Goal: Information Seeking & Learning: Learn about a topic

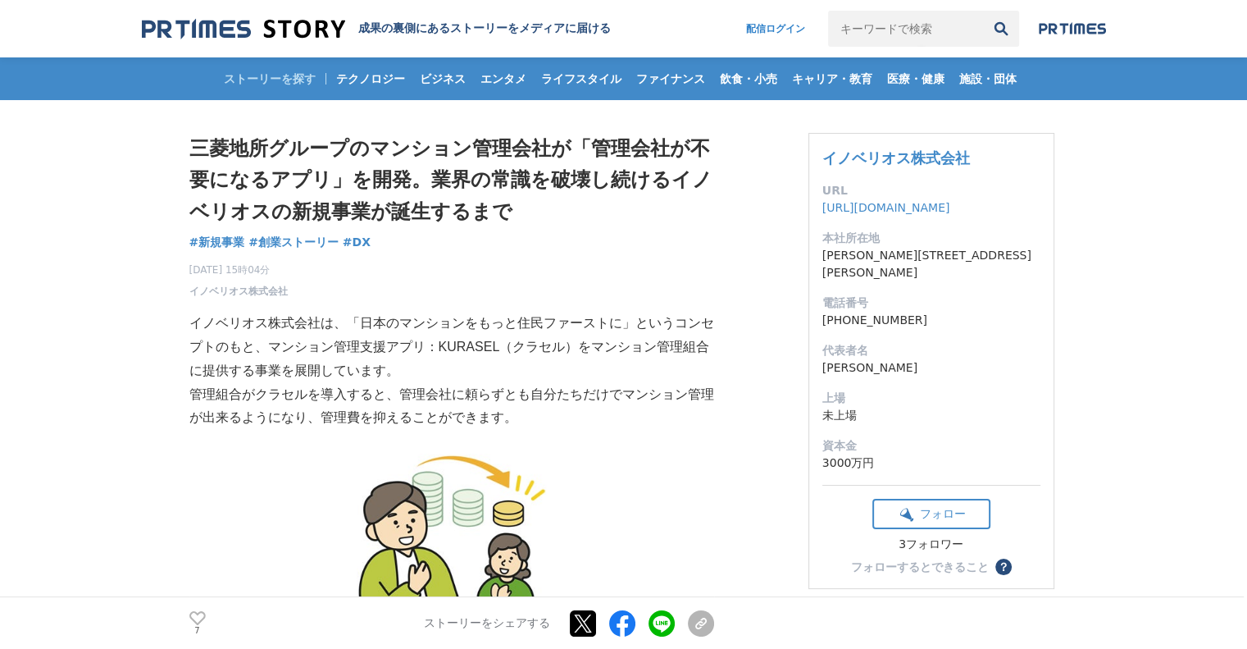
drag, startPoint x: 532, startPoint y: 147, endPoint x: 577, endPoint y: 229, distance: 93.6
click at [577, 229] on div "三菱地所グループのマンション管理会社が「管理会社が不要になるアプリ」を開発。業界の常識を破壊し続けるイノベリオスの新規事業が誕生するまで 新規事業 #新規事業…" at bounding box center [451, 216] width 525 height 166
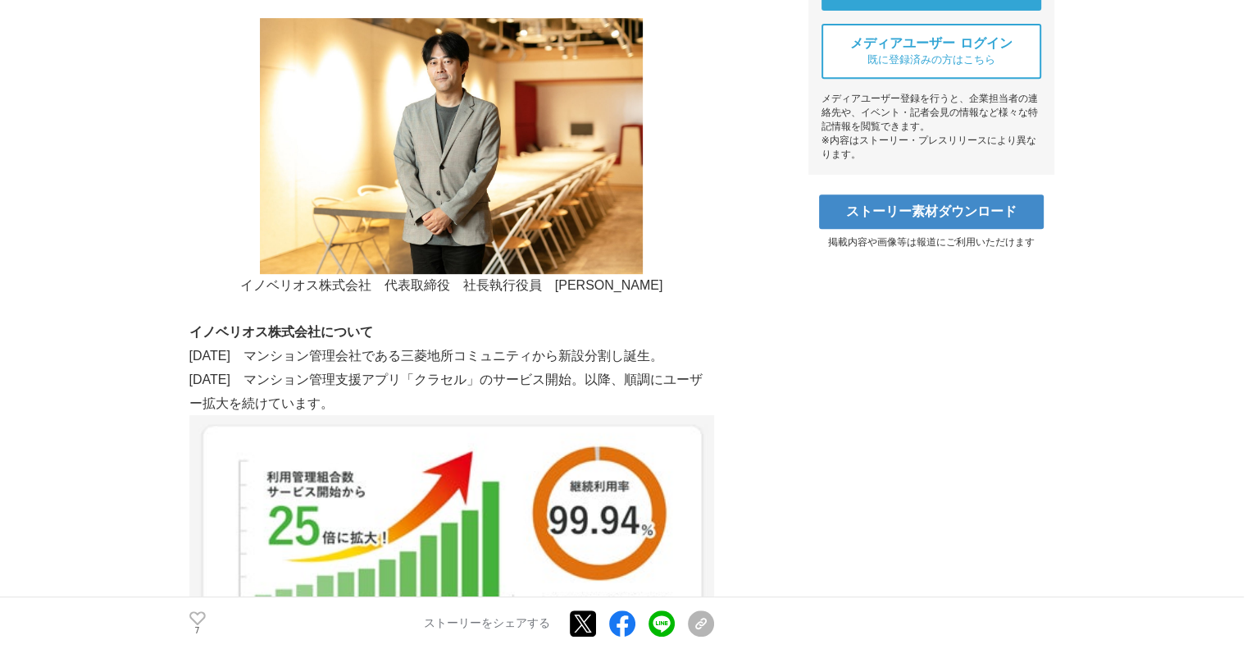
scroll to position [820, 0]
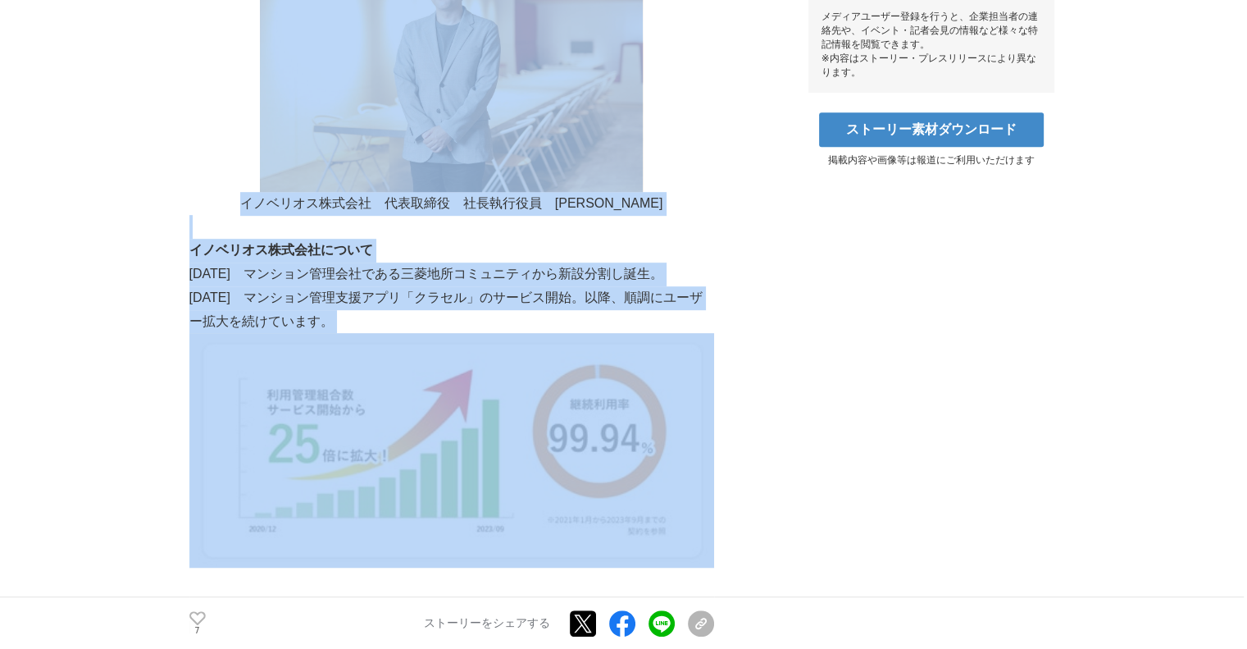
drag, startPoint x: 170, startPoint y: 294, endPoint x: 699, endPoint y: 485, distance: 562.8
drag, startPoint x: 709, startPoint y: 486, endPoint x: 727, endPoint y: 512, distance: 31.2
click at [709, 487] on img at bounding box center [451, 450] width 525 height 235
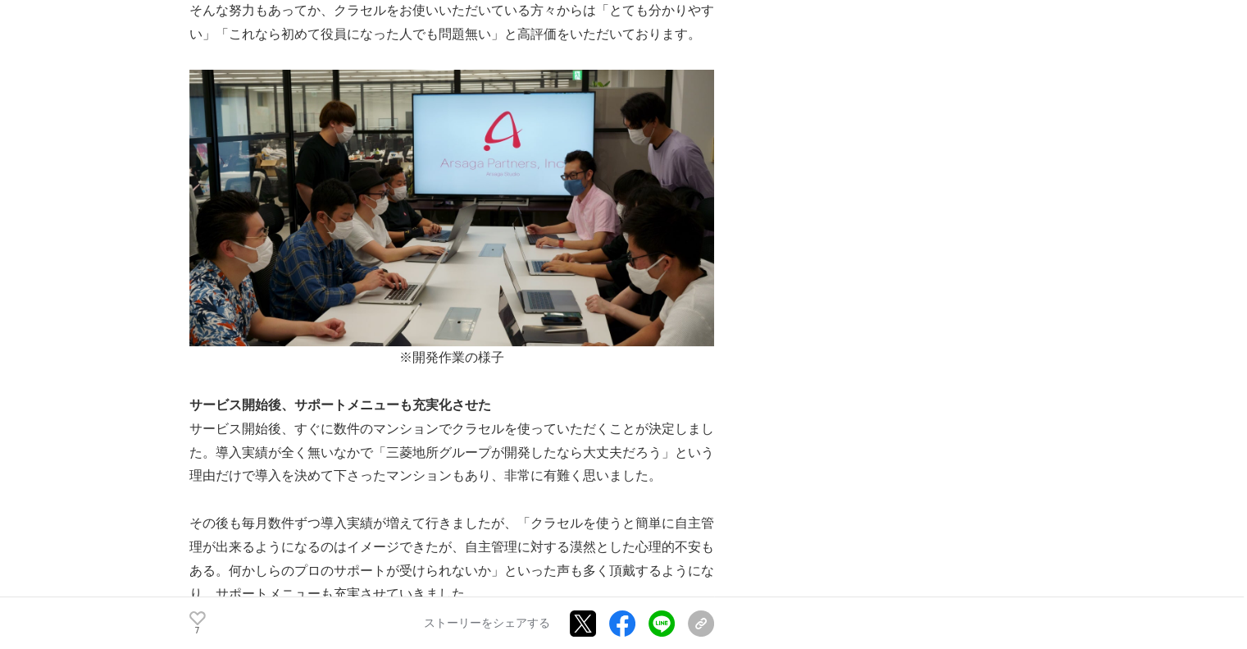
scroll to position [5986, 0]
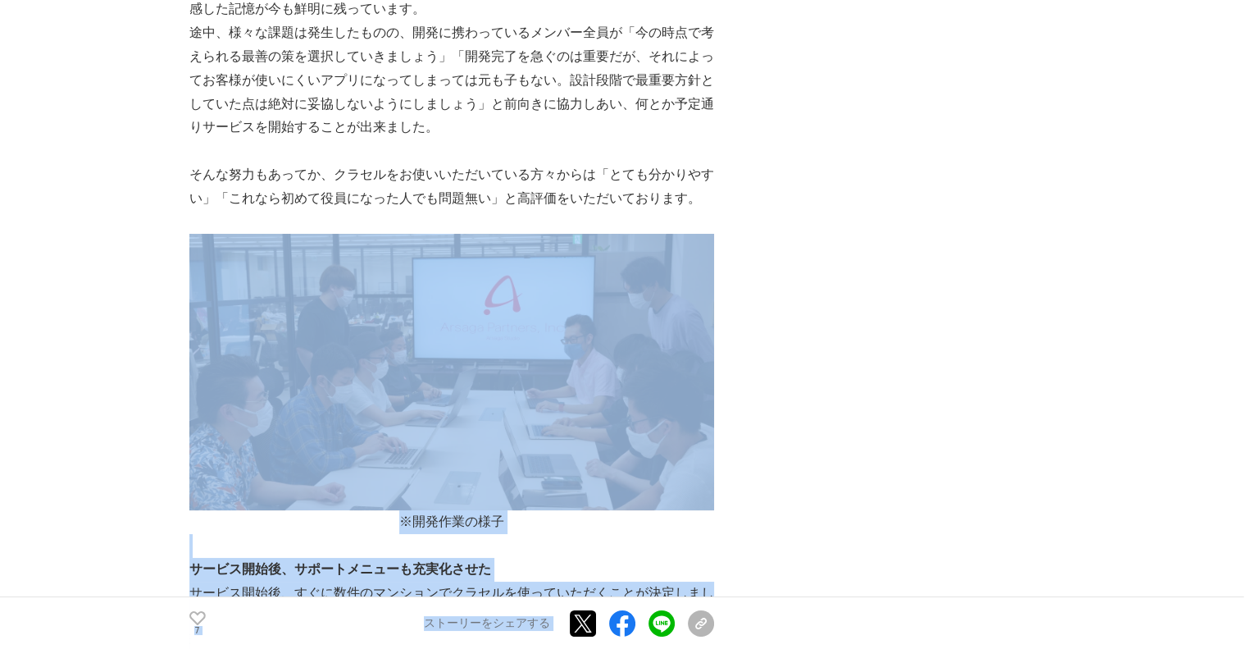
drag, startPoint x: 779, startPoint y: 538, endPoint x: 371, endPoint y: 344, distance: 451.1
click at [308, 317] on div "三菱地所グループのマンション管理会社が「管理会社が不要になるアプリ」を開発。業界の常識を破壊し続けるイノベリオスの新規事業が誕生するまで 新規事業 #新規事業…" at bounding box center [623, 124] width 869 height 12020
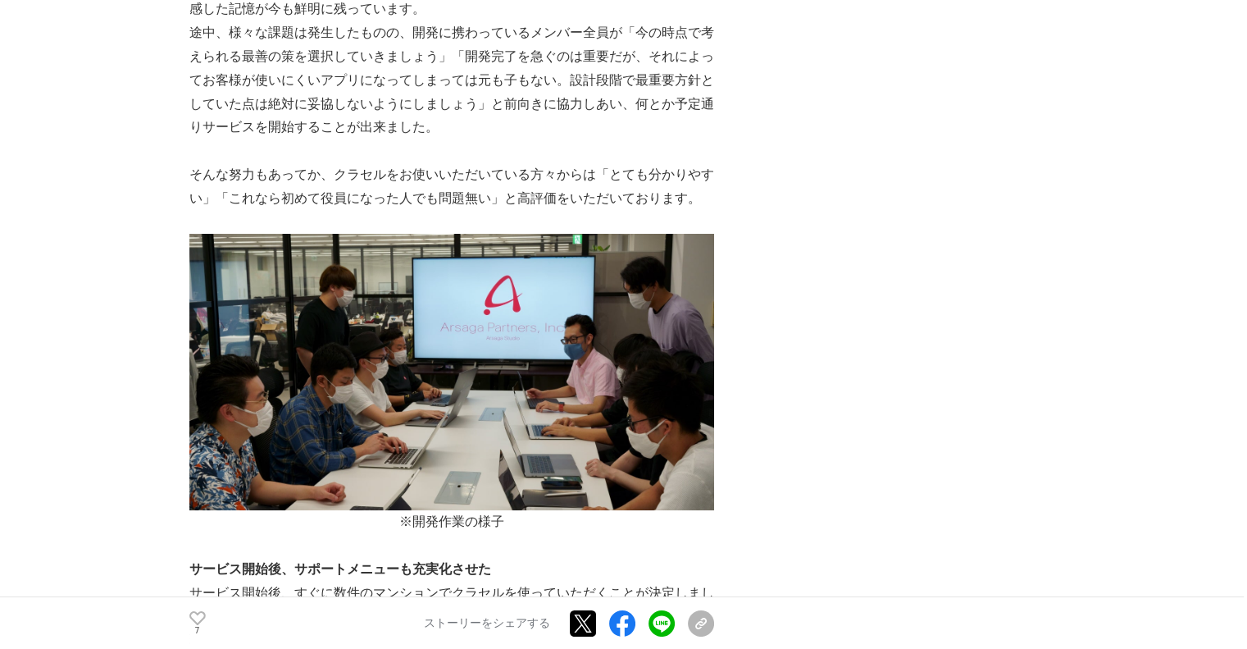
click at [406, 173] on p "そんな努力もあってか、クラセルをお使いいただいている方々からは「とても分かりやすい」「これなら初めて役員になった人でも問題無い」と高評価をいただいております。" at bounding box center [451, 187] width 525 height 48
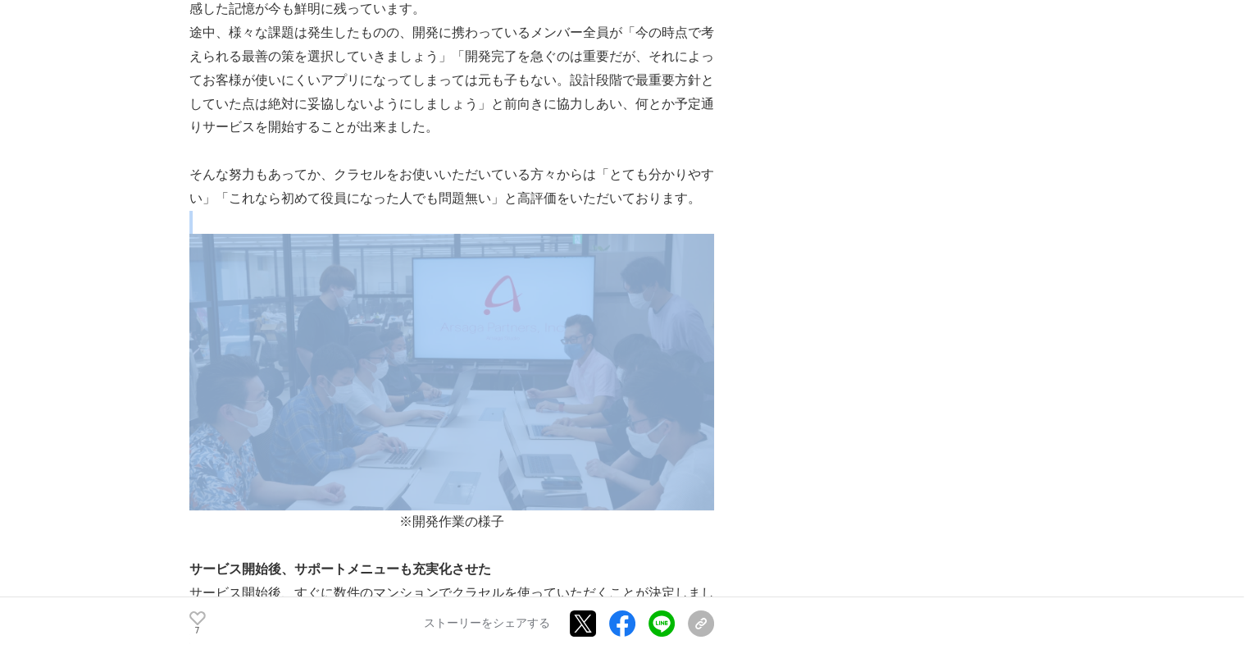
drag, startPoint x: 540, startPoint y: 196, endPoint x: 699, endPoint y: 426, distance: 278.8
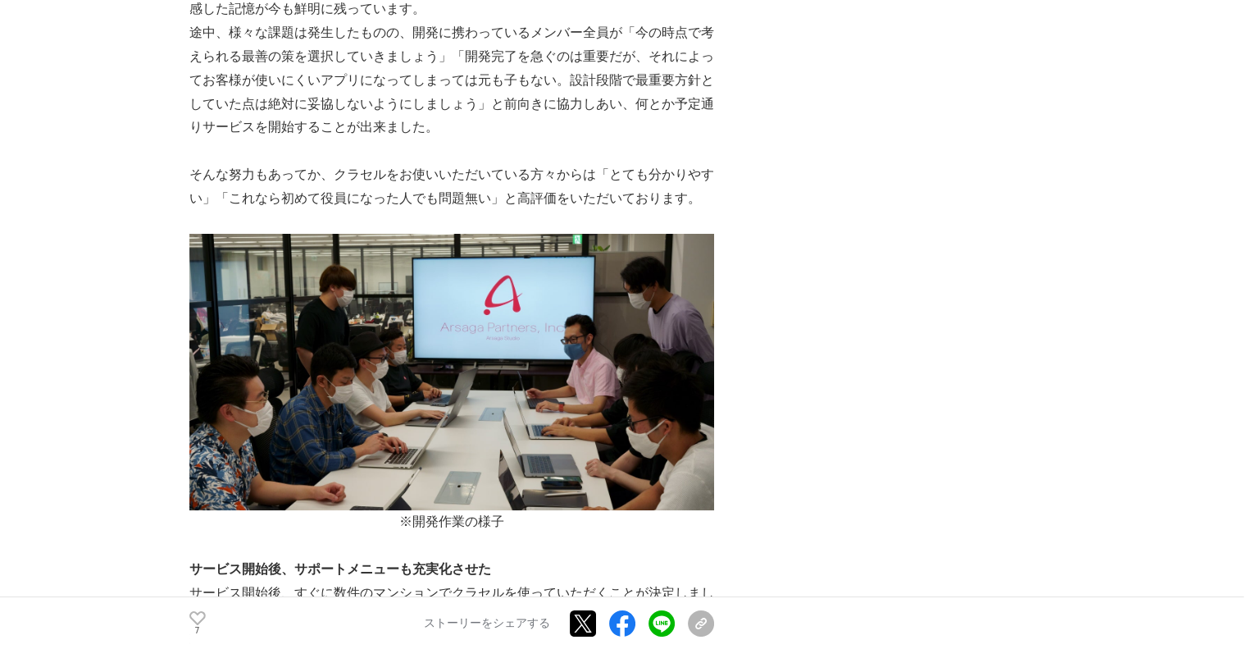
click at [760, 450] on div "三菱地所グループのマンション管理会社が「管理会社が不要になるアプリ」を開発。業界の常識を破壊し続けるイノベリオスの新規事業が誕生するまで 新規事業 #新規事業…" at bounding box center [623, 124] width 869 height 12020
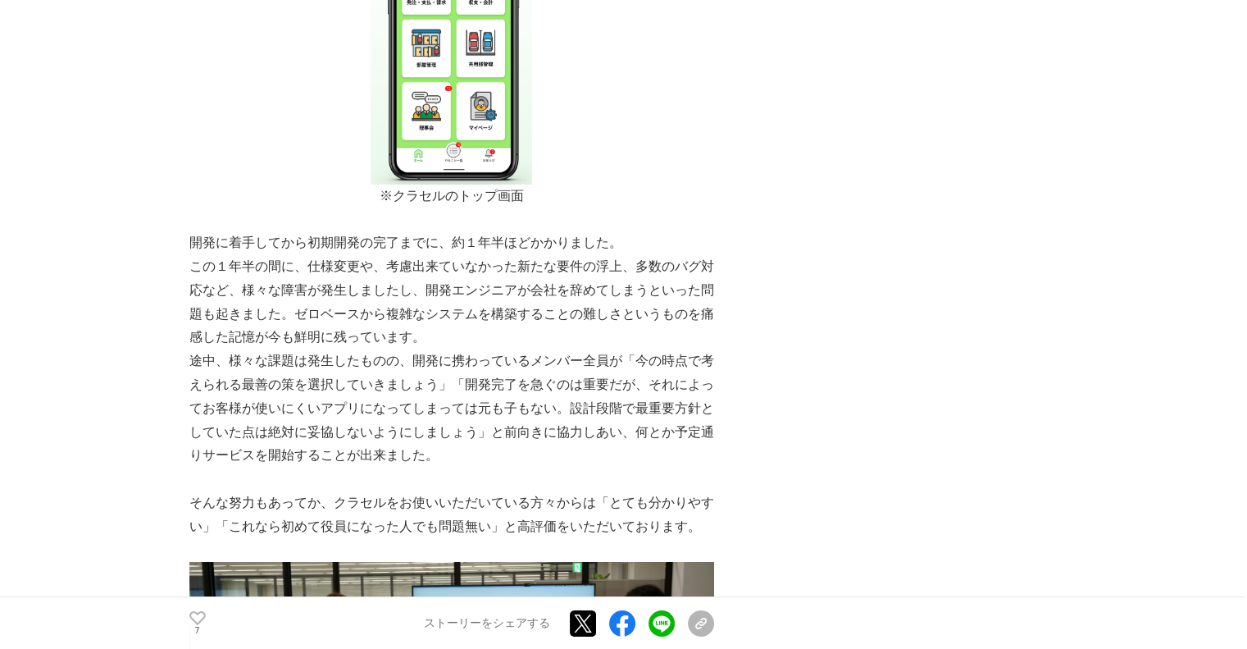
scroll to position [5412, 0]
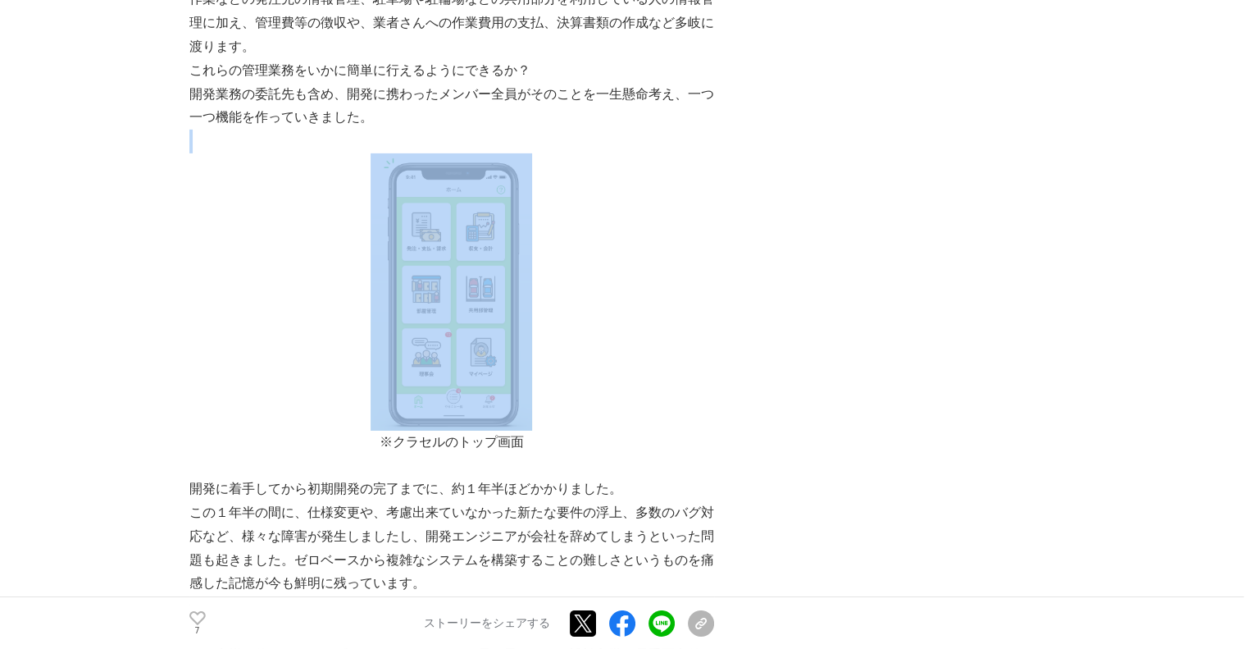
drag, startPoint x: 486, startPoint y: 90, endPoint x: 612, endPoint y: 268, distance: 217.7
click at [612, 268] on p "※クラセルのトップ画面" at bounding box center [451, 303] width 525 height 301
drag, startPoint x: 554, startPoint y: 435, endPoint x: 381, endPoint y: 100, distance: 377.4
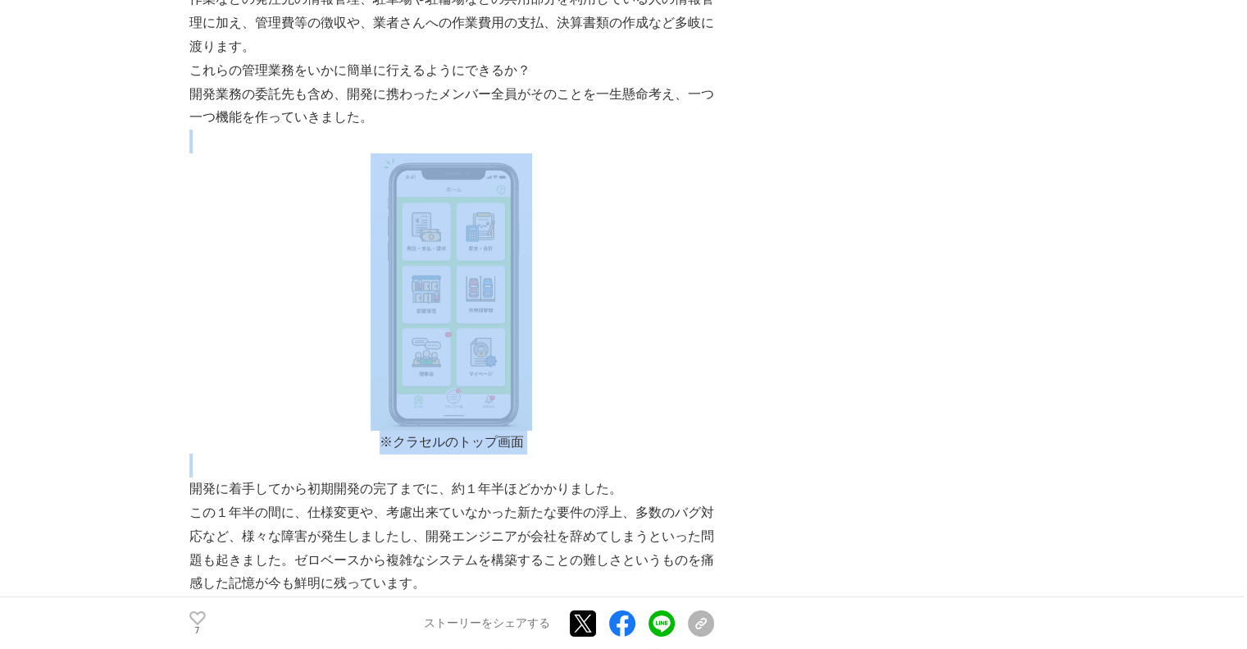
click at [381, 100] on p "開発業務の委託先も含め、開発に携わったメンバー全員がそのことを一生懸命考え、一つ一つ機能を作っていきました。" at bounding box center [451, 107] width 525 height 48
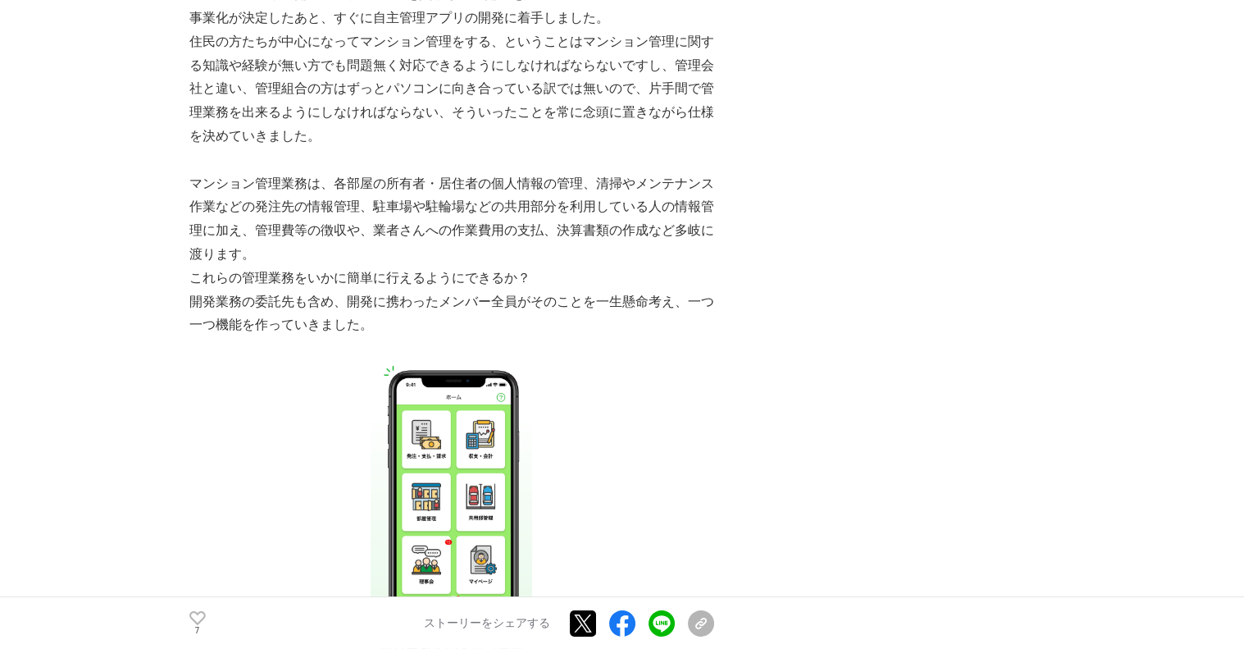
scroll to position [5084, 0]
